Goal: Information Seeking & Learning: Learn about a topic

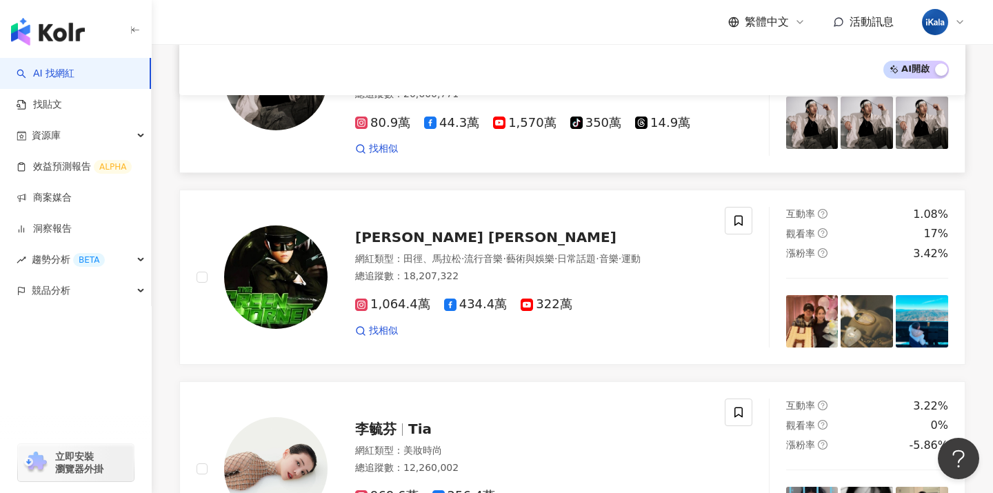
scroll to position [275, 0]
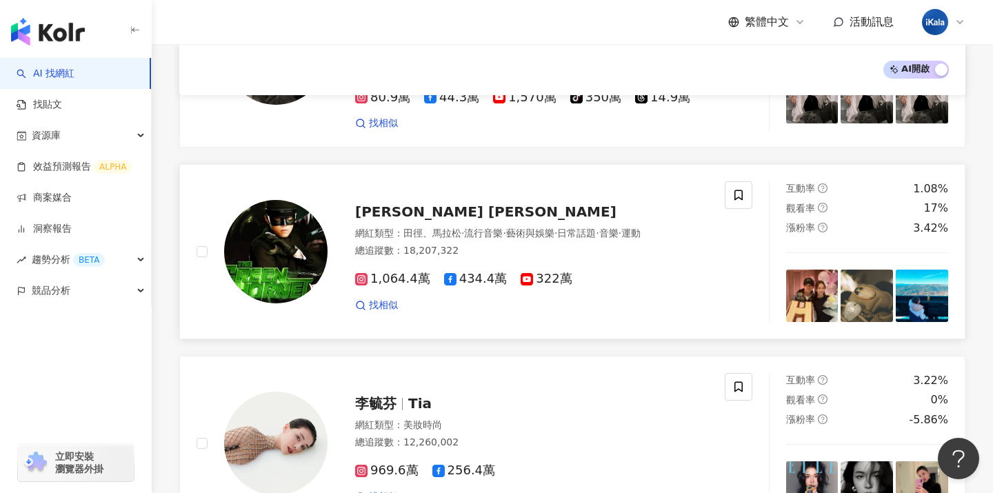
click at [440, 227] on div "網紅類型 ： 田徑、[PERSON_NAME]· 流行音樂 · 藝術與娛樂 · 日常話題 · 音樂 · 運動" at bounding box center [531, 234] width 353 height 14
